Goal: Connect with others: Connect with others

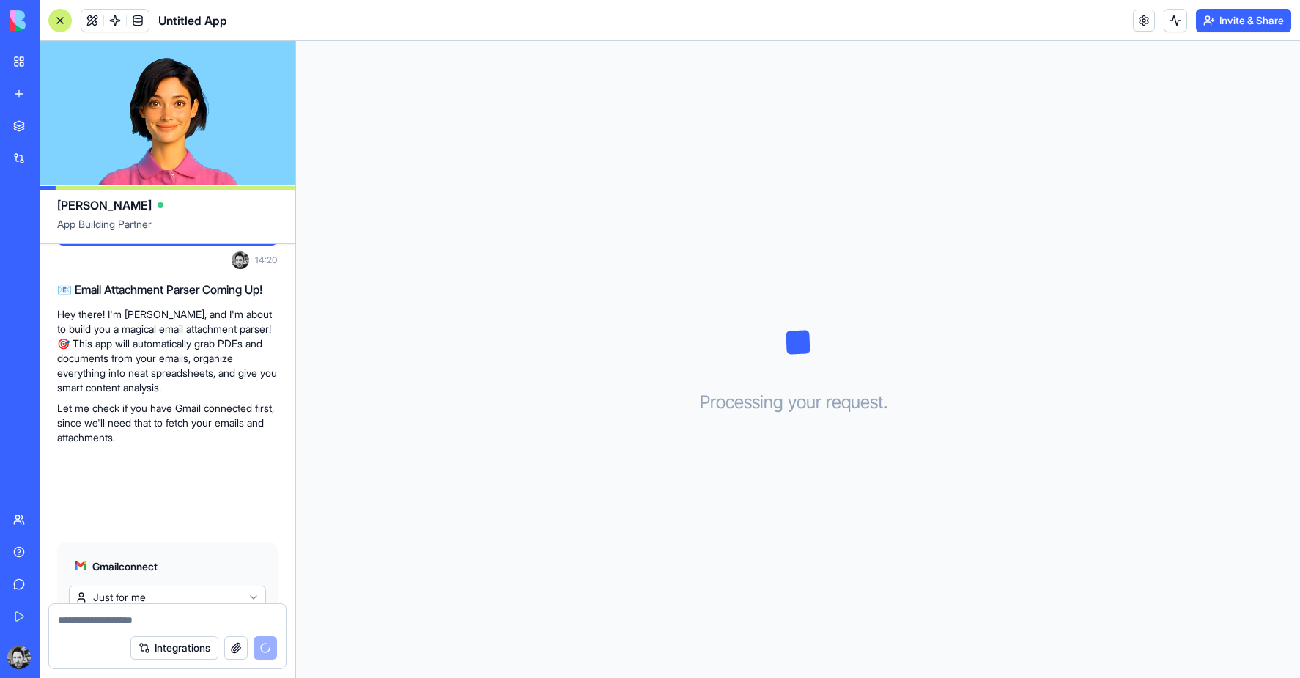
scroll to position [163, 0]
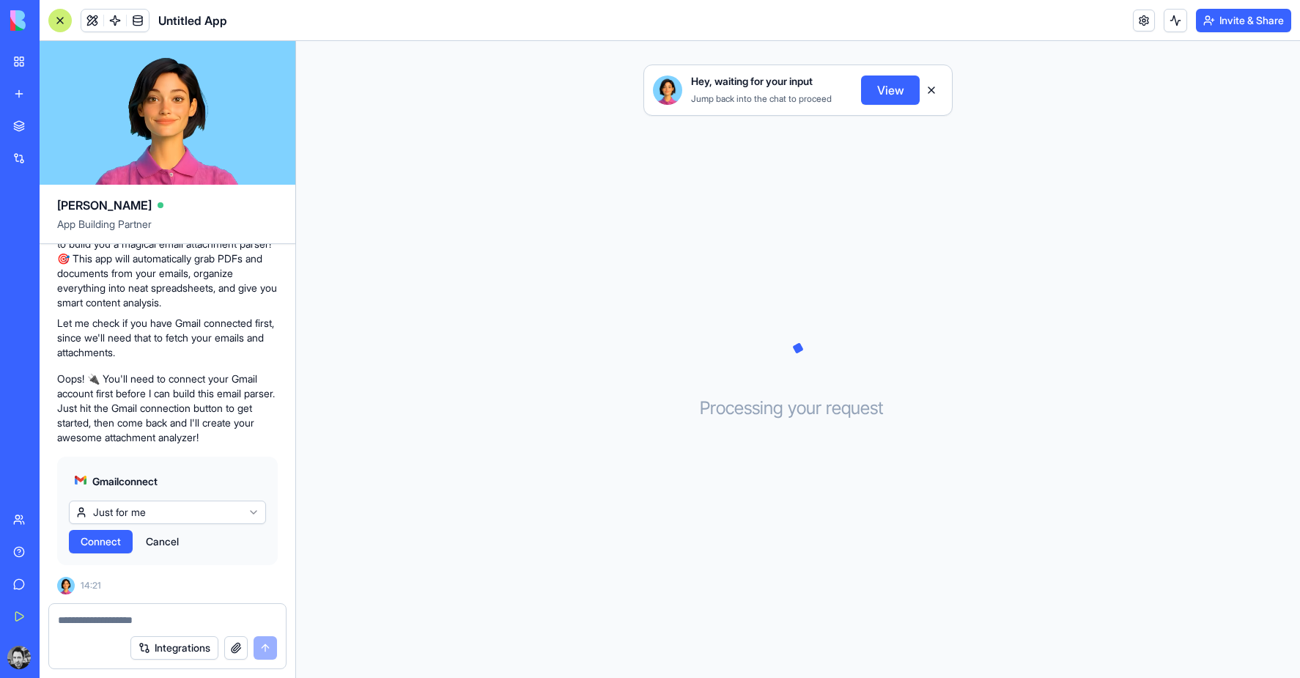
click at [211, 511] on html "BETA My Workspace New app Marketplace Integrations Recent Untitled App AI Logo …" at bounding box center [650, 339] width 1300 height 678
click at [137, 538] on span "Connect & Share" at bounding box center [120, 541] width 79 height 15
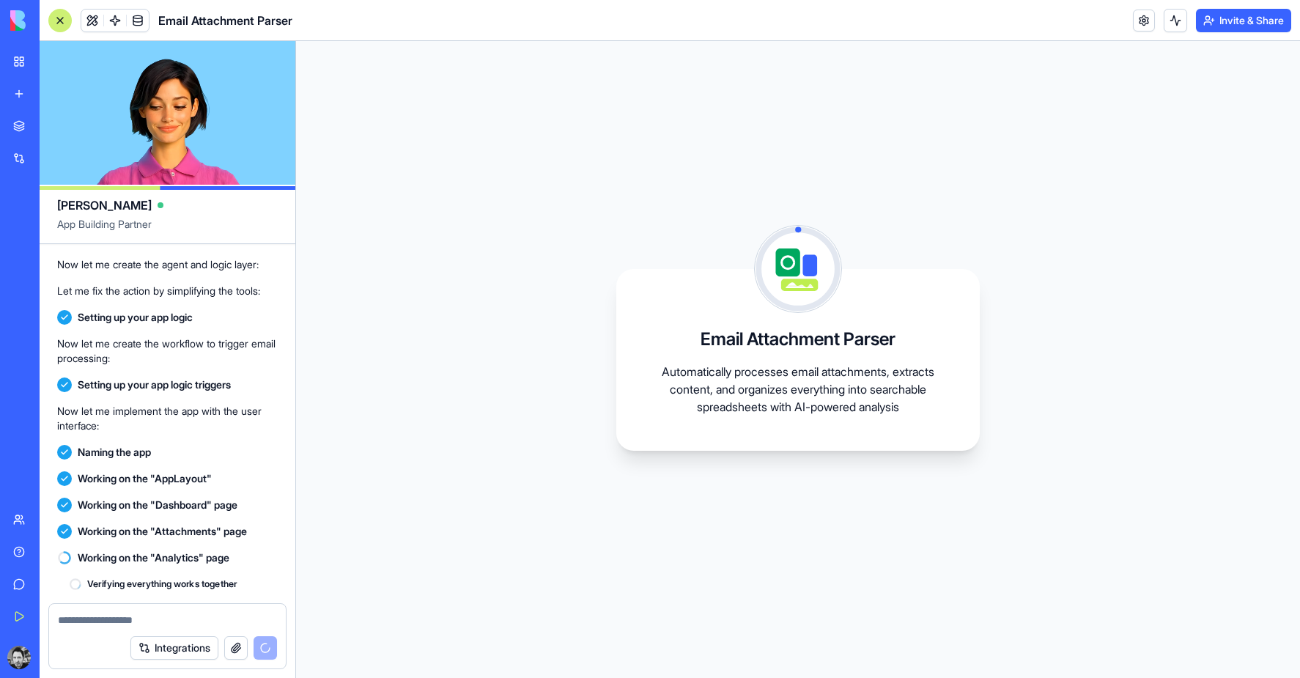
scroll to position [632, 0]
